Goal: Transaction & Acquisition: Purchase product/service

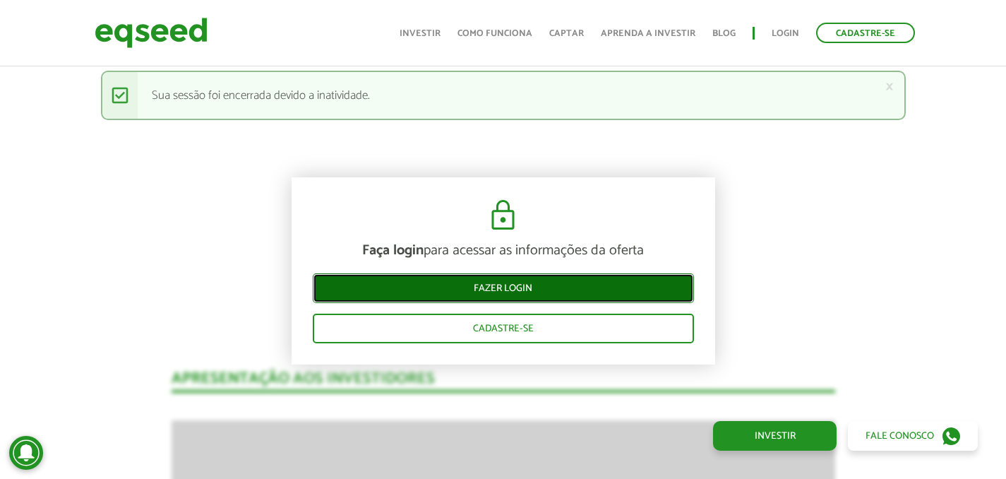
click at [551, 287] on link "Fazer login" at bounding box center [503, 287] width 381 height 30
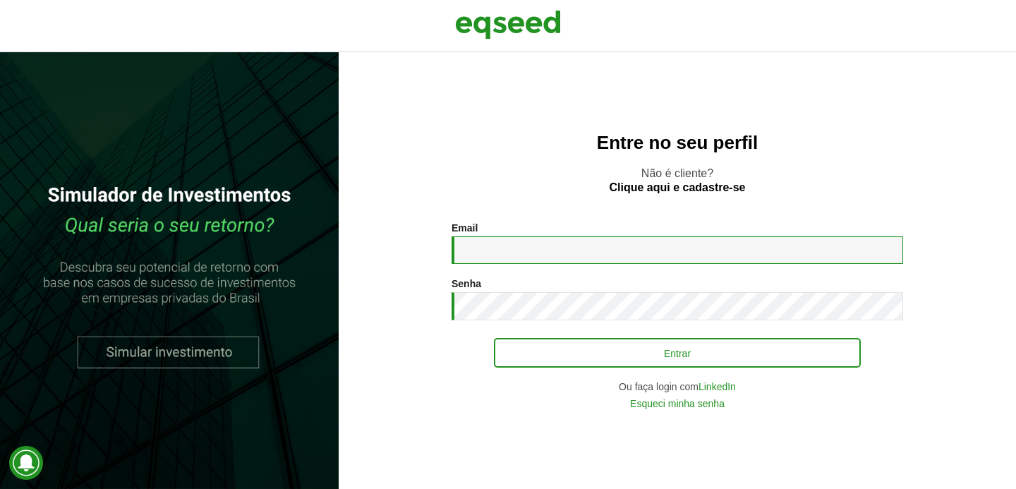
type input "**********"
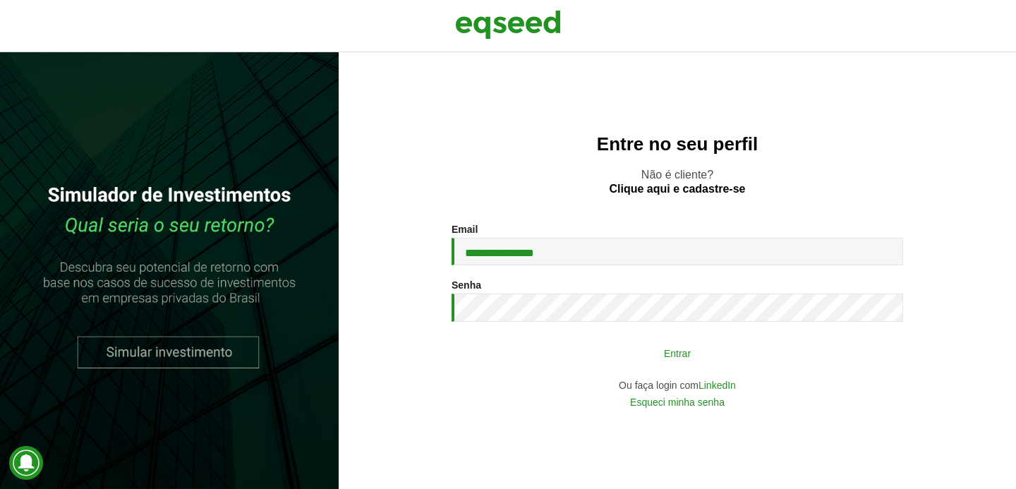
click at [620, 356] on button "Entrar" at bounding box center [677, 353] width 367 height 27
